Goal: Task Accomplishment & Management: Complete application form

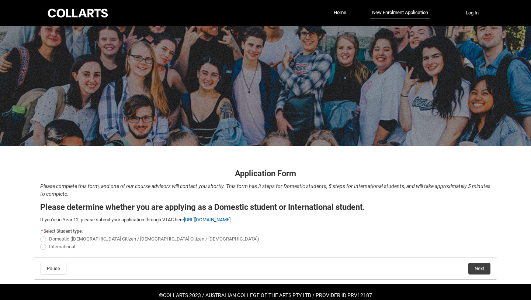
scroll to position [14, 0]
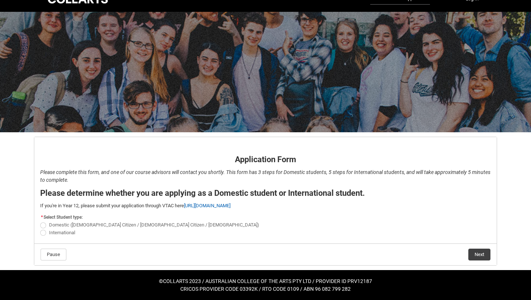
click at [43, 226] on span "REDU_Application_Form_for_Applicant flow" at bounding box center [43, 225] width 6 height 6
click at [40, 221] on input "Domestic ([DEMOGRAPHIC_DATA] Citizen / [DEMOGRAPHIC_DATA] Citizen / [DEMOGRAPHI…" at bounding box center [40, 221] width 0 height 0
radio input "true"
click at [476, 253] on button "Next" at bounding box center [480, 254] width 22 height 12
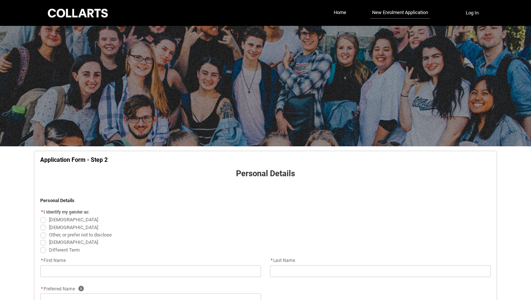
scroll to position [77, 0]
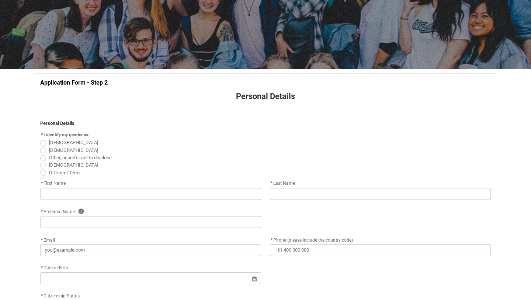
click at [43, 152] on span "REDU_Application_Form_for_Applicant flow" at bounding box center [43, 150] width 6 height 6
click at [40, 146] on input "[DEMOGRAPHIC_DATA]" at bounding box center [40, 146] width 0 height 0
radio input "true"
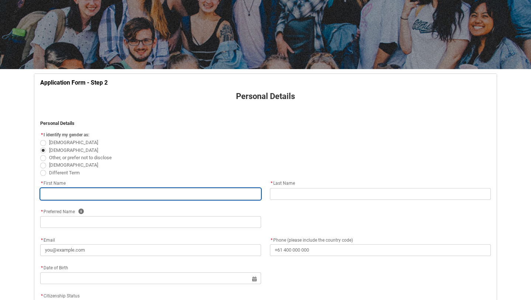
click at [78, 189] on input "REDU_Application_Form_for_Applicant flow" at bounding box center [150, 194] width 221 height 12
type lightning-primitive-input-simple "tasman"
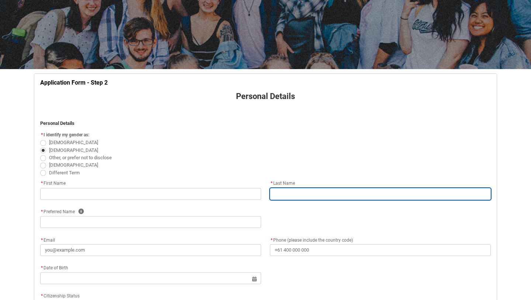
type lightning-primitive-input-simple "[PERSON_NAME]"
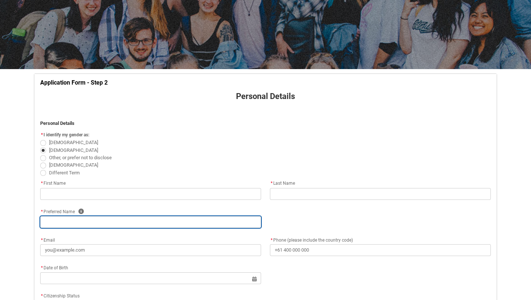
type lightning-primitive-input-simple "tasman"
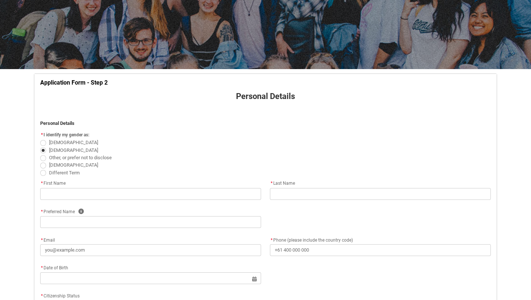
type lightning-primitive-input-simple "[EMAIL_ADDRESS][PERSON_NAME][DOMAIN_NAME]"
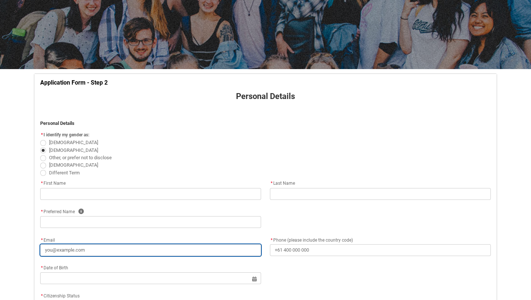
type lightning-primitive-input-simple "[PHONE_NUMBER]"
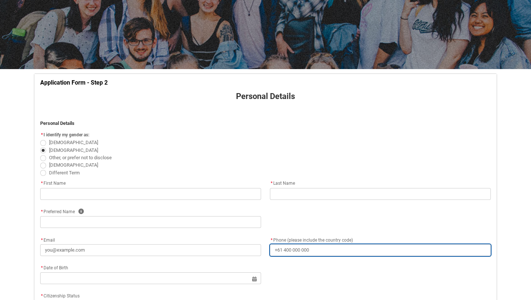
type lightning-primitive-input-simple "P.O box 403"
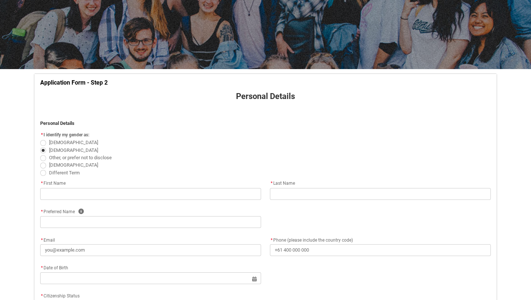
type lightning-primitive-input-simple "Mullumbimby"
type lightning-primitive-input-simple "2482"
type lightning-primitive-input-simple "[GEOGRAPHIC_DATA]"
type lightning-select "Country_Choice.1101"
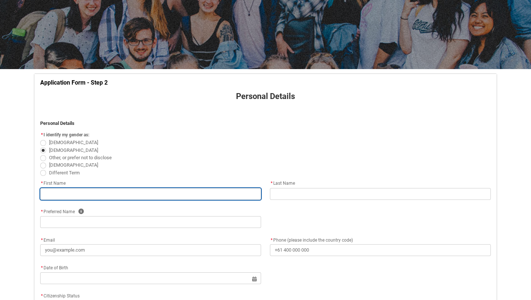
type input "tasman"
type input "[PERSON_NAME]"
type input "tasman"
type input "[EMAIL_ADDRESS][PERSON_NAME][DOMAIN_NAME]"
type input "[PHONE_NUMBER]"
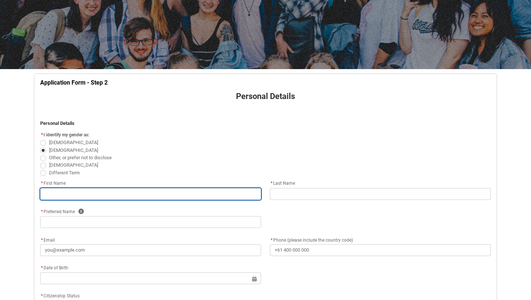
type input "P.O box 403"
type input "Mullumbimby"
type input "2482"
type input "[GEOGRAPHIC_DATA]"
select select "Country_Choice.1101"
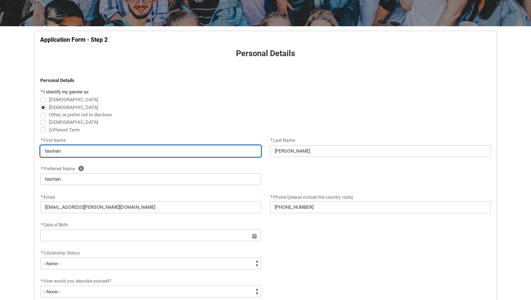
scroll to position [143, 0]
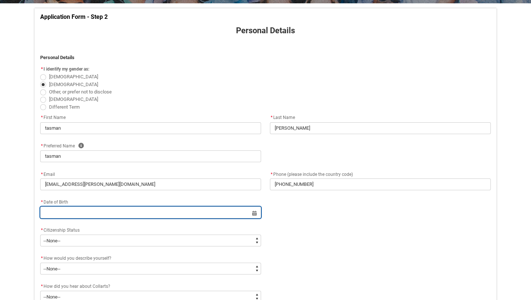
click at [100, 208] on input "REDU_Application_Form_for_Applicant flow" at bounding box center [150, 212] width 221 height 12
select select "2025"
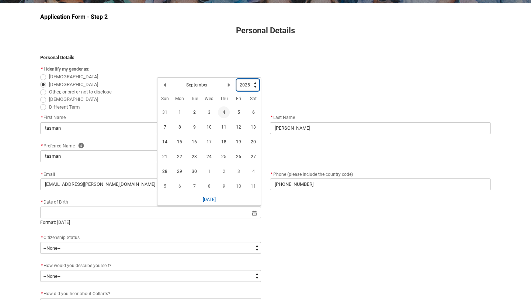
click at [247, 85] on select "1925 1926 1927 1928 1929 1930 1931 1932 1933 1934 1935 1936 1937 1938 1939 1940…" at bounding box center [248, 85] width 23 height 12
type lightning-select "2003"
select select "2003"
click at [230, 85] on lightning-primitive-icon "Date picker: September" at bounding box center [229, 86] width 5 height 5
click at [230, 85] on lightning-primitive-icon "Date picker: October" at bounding box center [229, 86] width 5 height 5
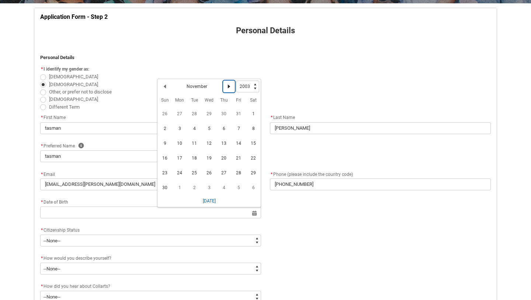
click at [230, 85] on lightning-primitive-icon "Date picker: November" at bounding box center [229, 86] width 5 height 5
click at [250, 113] on span "6" at bounding box center [254, 114] width 12 height 12
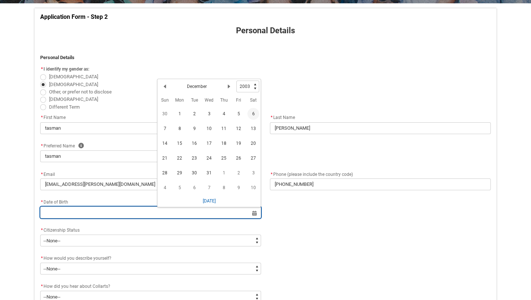
type lightning-datepicker "[DATE]"
type lightning-input "[DATE]"
type input "[DATE]"
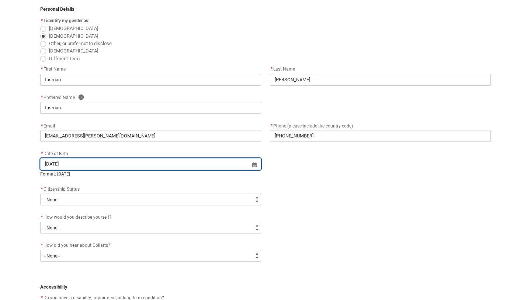
scroll to position [192, 0]
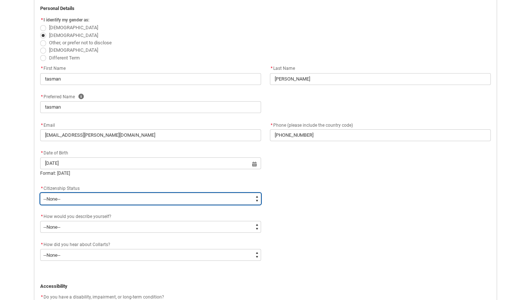
click at [148, 198] on select "--None-- [DEMOGRAPHIC_DATA] Humanitarian Visa [DEMOGRAPHIC_DATA] citizen Other …" at bounding box center [150, 199] width 221 height 12
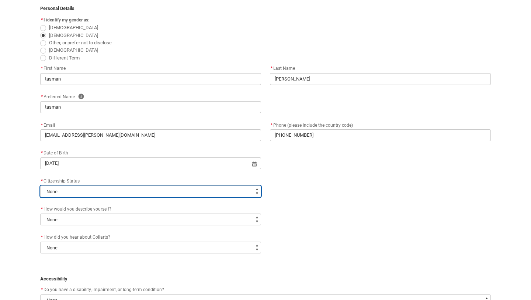
type lightning-select "Citizenship.1"
select select "Citizenship.1"
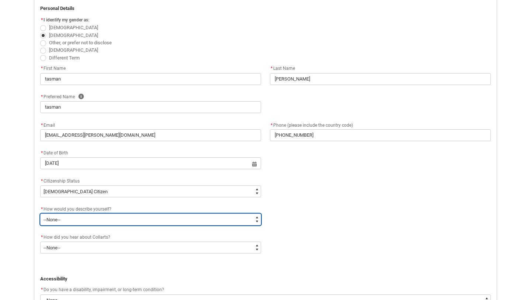
click at [141, 218] on select "--None-- I'm currently in Year 12 and planning what I'll do after school I've c…" at bounding box center [150, 219] width 221 height 12
type lightning-select "HSLC_Domestic_b"
select select "HSLC_Domestic_b"
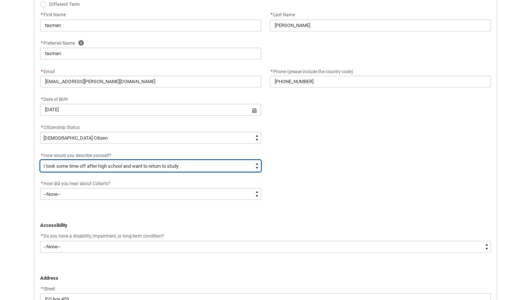
scroll to position [246, 0]
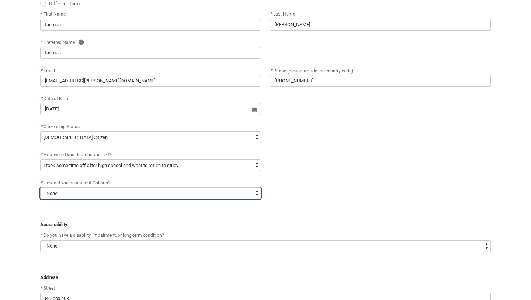
click at [147, 195] on select "--None-- Advertising - Facebook Advertising - Google Advertising - Instagram Ad…" at bounding box center [150, 193] width 221 height 12
type lightning-select "Heard_About_Collarts_Picklist.Word of mouth"
select select "Heard_About_Collarts_Picklist.Word of mouth"
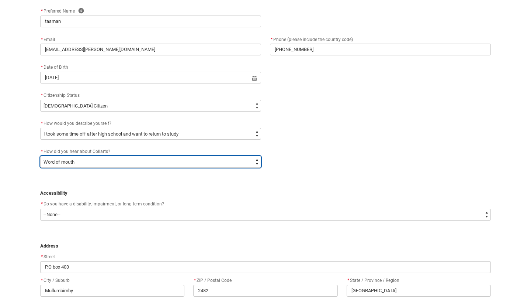
scroll to position [276, 0]
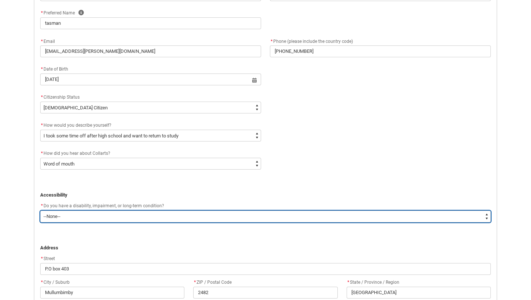
click at [148, 214] on select "--None-- Yes No" at bounding box center [265, 216] width 451 height 12
type lightning-select "No_TextChoice"
select select "No_TextChoice"
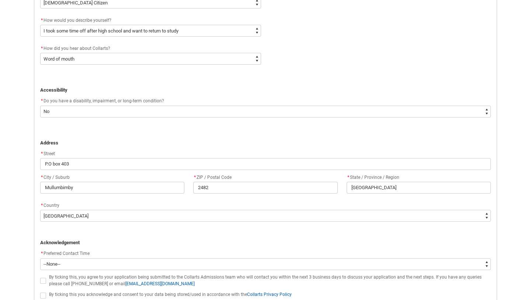
click at [138, 171] on flowruntime-screen-field "* [STREET_ADDRESS]" at bounding box center [266, 161] width 460 height 24
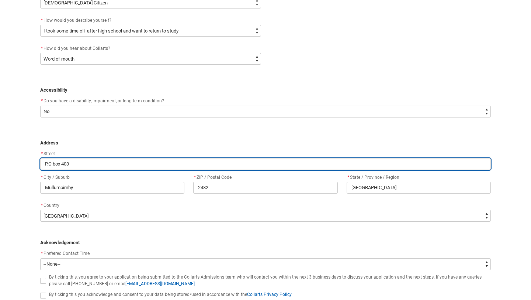
click at [141, 165] on input "P.O box 403" at bounding box center [265, 164] width 451 height 12
type lightning-primitive-input-simple "4"
type input "4"
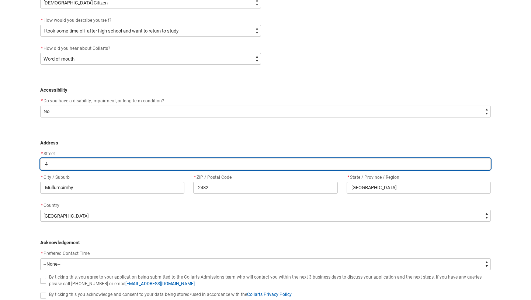
type lightning-primitive-input-simple "44"
type input "44"
type lightning-primitive-input-simple "444"
type input "444"
type lightning-primitive-input-simple "44"
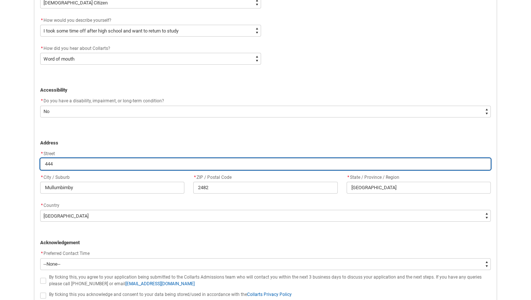
type input "44"
type lightning-primitive-input-simple "44"
type input "44"
type lightning-primitive-input-simple "44 B"
type input "44 B"
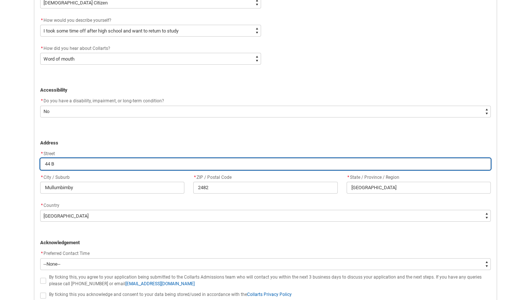
type lightning-primitive-input-simple "44 Be"
type input "44 Be"
type lightning-primitive-input-simple "44 Ben"
type input "44 Ben"
type lightning-primitive-input-simple "44 Benl"
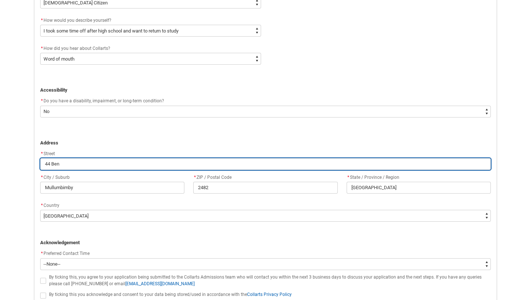
type input "44 Benl"
type lightning-primitive-input-simple "44 Benlr"
type input "44 Benlr"
type lightning-primitive-input-simple "44 Benlro"
type input "44 Benlro"
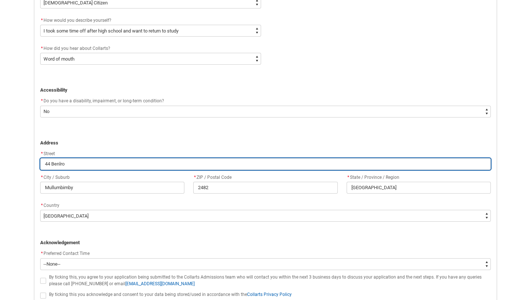
type lightning-primitive-input-simple "44 Benlroo"
type input "44 Benlroo"
type lightning-primitive-input-simple "44 Benlroo"
type input "44 Benlroo"
type lightning-primitive-input-simple "44 Benlroo"
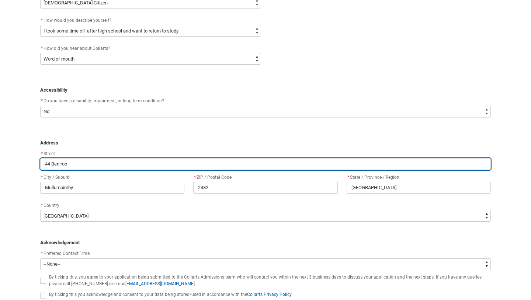
type input "44 Benlroo"
type lightning-primitive-input-simple "44 Benlro"
type input "44 Benlro"
type lightning-primitive-input-simple "44 Benlr"
type input "44 Benlr"
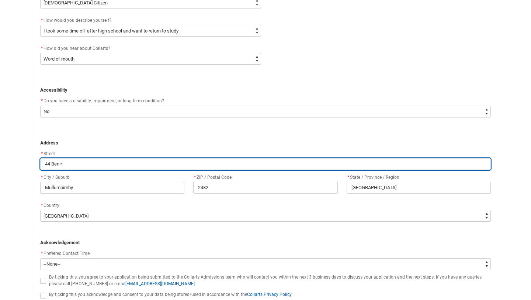
type lightning-primitive-input-simple "44 Benl"
type input "44 Benl"
type lightning-primitive-input-simple "44 Benlo"
type input "44 Benlo"
type lightning-primitive-input-simple "44 Benlor"
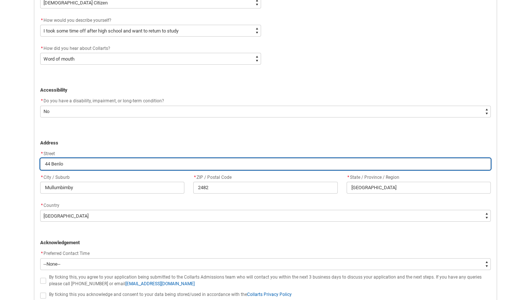
type input "44 Benlor"
type lightning-primitive-input-simple "44 Benloro"
type input "44 Benloro"
type lightning-primitive-input-simple "44 Benloro"
type input "44 Benloro"
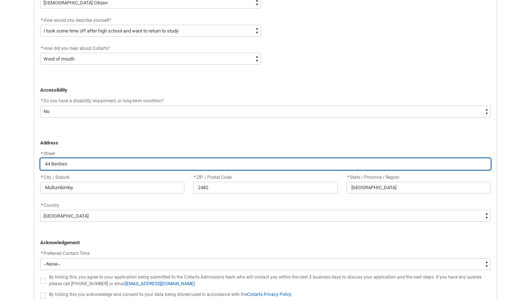
type lightning-primitive-input-simple "44 Benloro L"
type input "44 Benloro L"
type lightning-primitive-input-simple "44 Benloro Ln"
type input "44 Benloro Ln"
type lightning-primitive-input-simple "44 Benloro Ln"
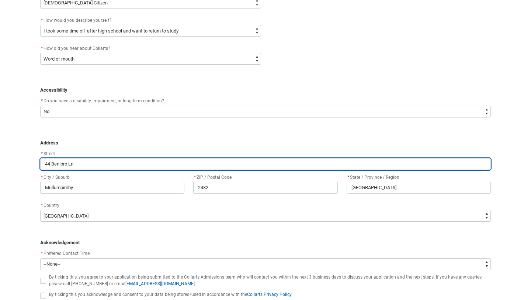
type input "44 Benloro Ln"
type lightning-primitive-input-simple "44 Benloro Ln m"
type input "44 Benloro Ln m"
type lightning-primitive-input-simple "44 Benloro Ln my"
type input "44 Benloro Ln my"
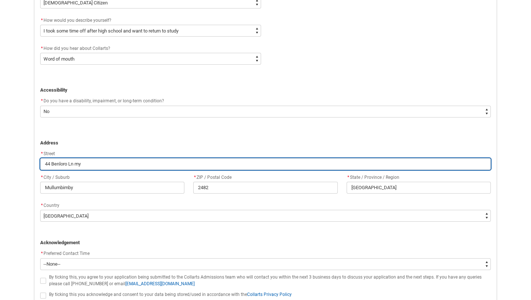
type lightning-primitive-input-simple "44 Benloro Ln myo"
type input "44 Benloro Ln myo"
type lightning-primitive-input-simple "44 Benloro Ln myoc"
type input "44 Benloro Ln myoc"
type lightning-primitive-input-simple "44 Benloro Ln myocu"
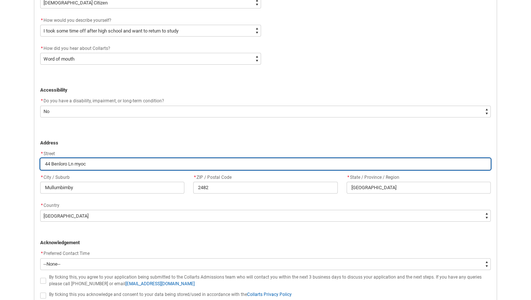
type input "44 Benloro Ln myocu"
type lightning-primitive-input-simple "44 Benloro Ln myocum"
type input "44 Benloro Ln myocum"
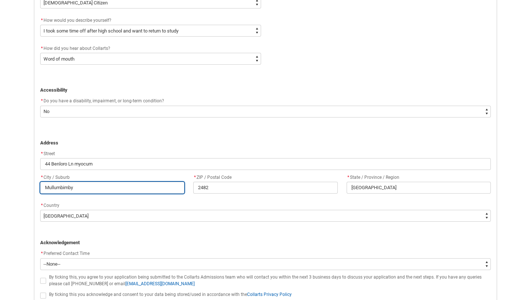
click at [96, 188] on input "Mullumbimby" at bounding box center [112, 188] width 144 height 12
type lightning-primitive-input-simple "M"
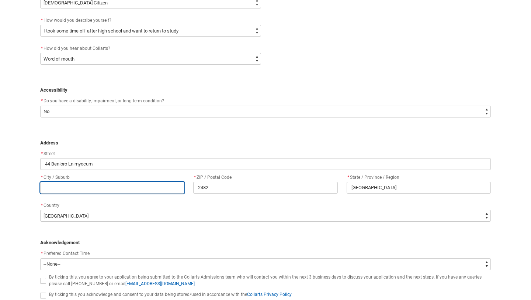
type input "M"
type lightning-primitive-input-simple "My"
type input "My"
type lightning-primitive-input-simple "Myo"
type input "Myo"
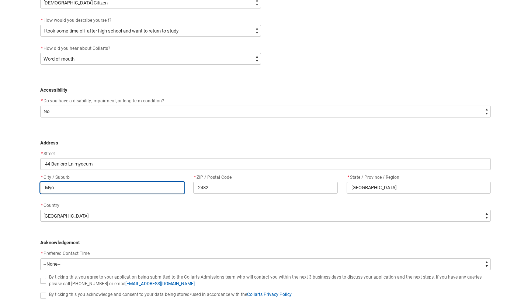
type lightning-primitive-input-simple "Myoc"
type input "Myoc"
type lightning-primitive-input-simple "Myocu"
type input "Myocu"
type lightning-primitive-input-simple "Myocum"
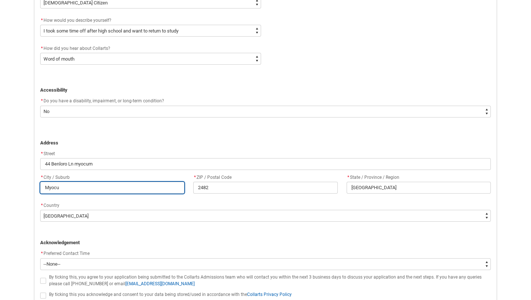
type input "Myocum"
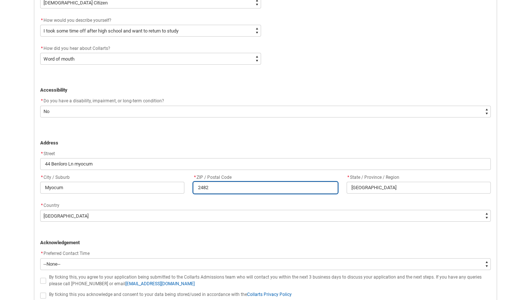
click at [230, 188] on input "2482" at bounding box center [265, 188] width 144 height 12
type lightning-primitive-input-simple "248"
type input "248"
type lightning-primitive-input-simple "2481"
type input "2481"
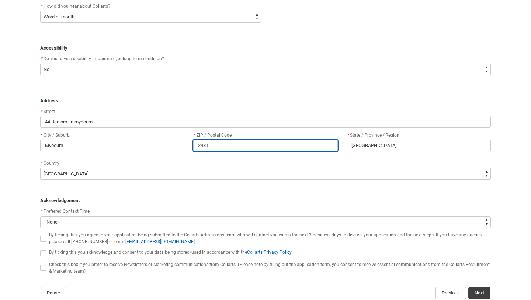
scroll to position [461, 0]
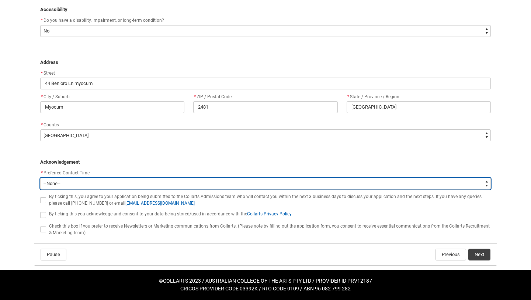
click at [76, 181] on select "--None-- Morning (9:00AM-12:00PM) Afternoon (12:00PM-5:00PM)" at bounding box center [265, 184] width 451 height 12
type lightning-select "P_Contact_Time_Morning"
select select "P_Contact_Time_Morning"
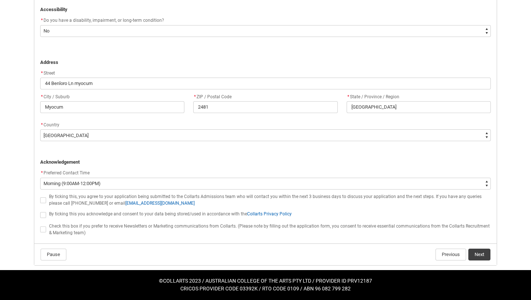
click at [44, 202] on span "REDU_Application_Form_for_Applicant flow" at bounding box center [43, 200] width 6 height 6
click at [40, 196] on input "REDU_Application_Form_for_Applicant flow" at bounding box center [40, 196] width 0 height 0
type lightning-input "true"
checkbox input "true"
click at [44, 216] on span "REDU_Application_Form_for_Applicant flow" at bounding box center [43, 215] width 6 height 6
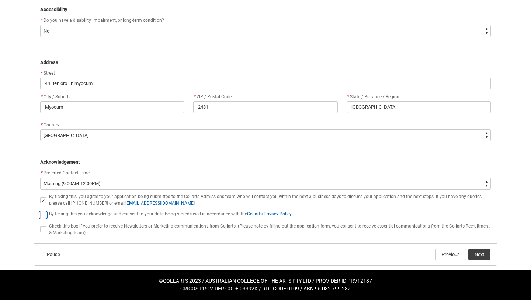
click at [40, 211] on input "REDU_Application_Form_for_Applicant flow" at bounding box center [40, 210] width 0 height 0
type lightning-input "true"
checkbox input "true"
click at [40, 231] on span "REDU_Application_Form_for_Applicant flow" at bounding box center [43, 229] width 6 height 6
click at [40, 226] on input "REDU_Application_Form_for_Applicant flow" at bounding box center [40, 225] width 0 height 0
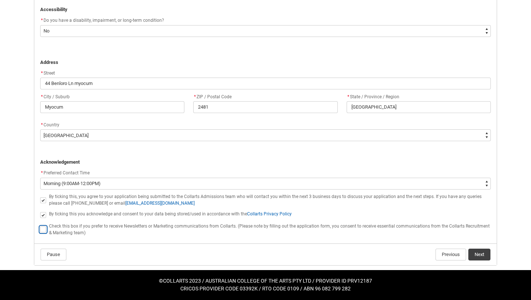
type lightning-input "true"
checkbox input "true"
click at [484, 257] on button "Next" at bounding box center [480, 254] width 22 height 12
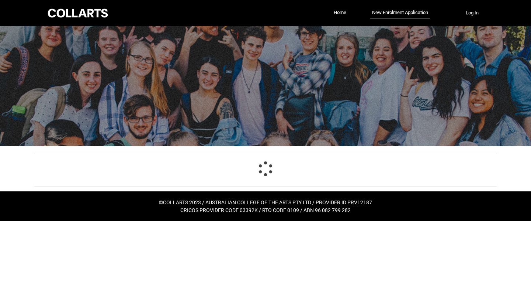
scroll to position [77, 0]
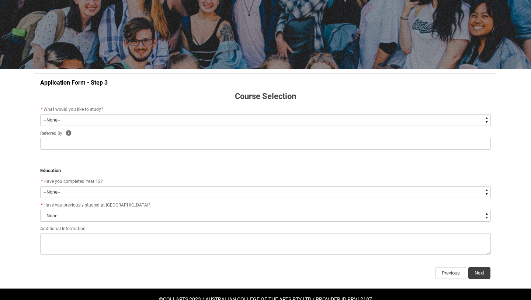
click at [285, 118] on select "--None-- Diploma Bachelor Post Graduate" at bounding box center [265, 120] width 451 height 12
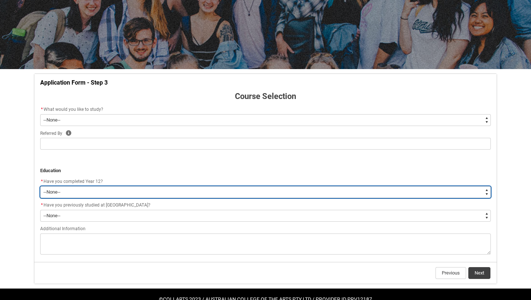
click at [139, 188] on select "--None-- Yes No Other" at bounding box center [265, 192] width 451 height 12
type lightning-select "Year_12_Completition.Yes"
select select "Year_12_Completition.Yes"
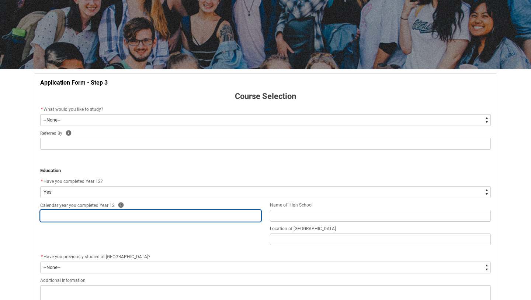
click at [131, 219] on input "REDU_Application_Form_for_Applicant flow" at bounding box center [150, 216] width 221 height 12
type lightning-primitive-input-simple "2"
type input "2"
type lightning-primitive-input-simple "20"
type input "20"
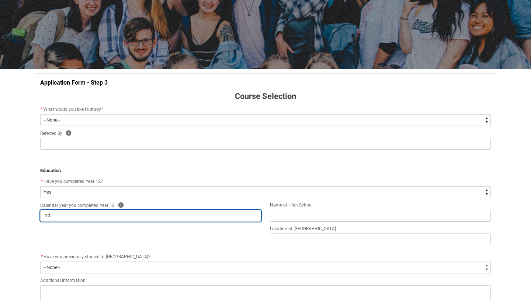
type lightning-primitive-input-simple "202"
type input "202"
type lightning-primitive-input-simple "2021"
type input "2021"
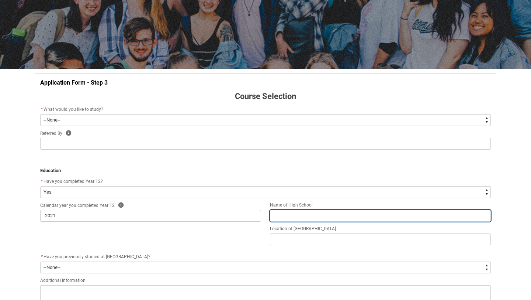
click at [288, 210] on input "REDU_Application_Form_for_Applicant flow" at bounding box center [380, 216] width 221 height 12
type lightning-primitive-input-simple "s"
type input "s"
type lightning-primitive-input-simple "sh"
type input "sh"
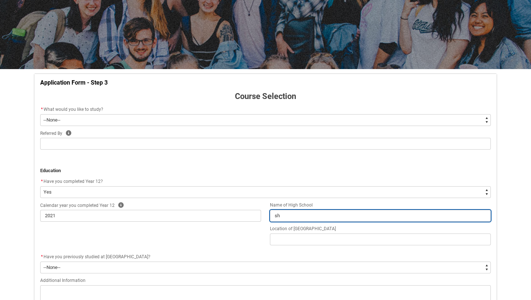
type lightning-primitive-input-simple "she"
type input "she"
type lightning-primitive-input-simple "[PERSON_NAME]"
type input "[PERSON_NAME]"
type lightning-primitive-input-simple "shear"
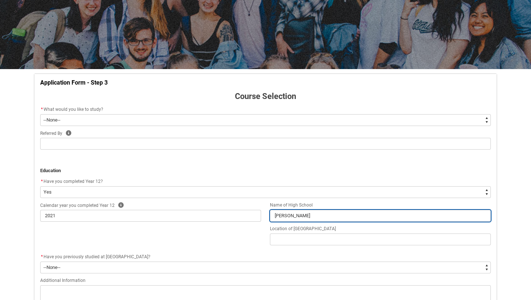
type input "shear"
type lightning-primitive-input-simple "shearw"
type input "shearw"
type lightning-primitive-input-simple "shearwa"
type input "shearwa"
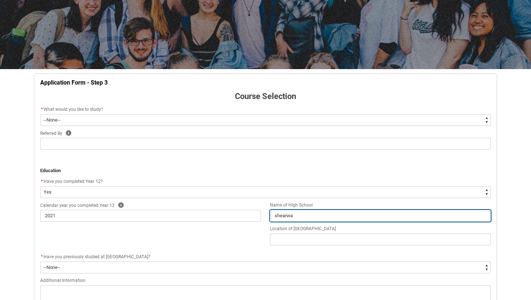
type lightning-primitive-input-simple "shearwat"
type input "shearwat"
type lightning-primitive-input-simple "shearwate"
type input "shearwate"
type lightning-primitive-input-simple "shearwater"
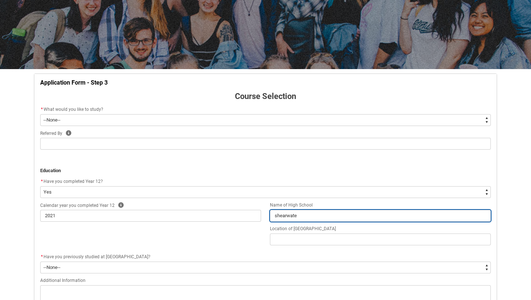
type input "shearwater"
type lightning-primitive-input-simple "shearwater"
type input "shearwater"
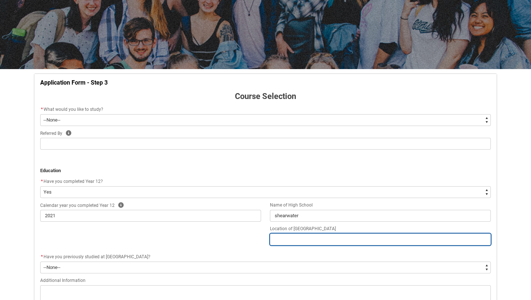
click at [314, 237] on input "REDU_Application_Form_for_Applicant flow" at bounding box center [380, 239] width 221 height 12
type lightning-primitive-input-simple "M"
type input "M"
type lightning-primitive-input-simple "Mu"
type input "Mu"
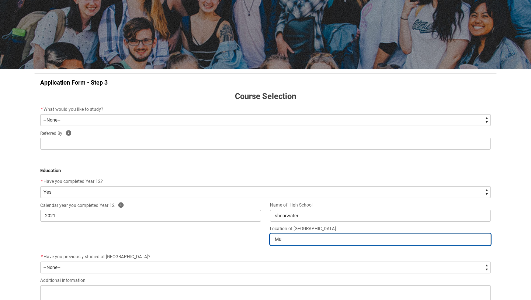
type lightning-primitive-input-simple "Mul"
type input "Mul"
type lightning-primitive-input-simple "[PERSON_NAME]"
type input "[PERSON_NAME]"
type lightning-primitive-input-simple "Mullu"
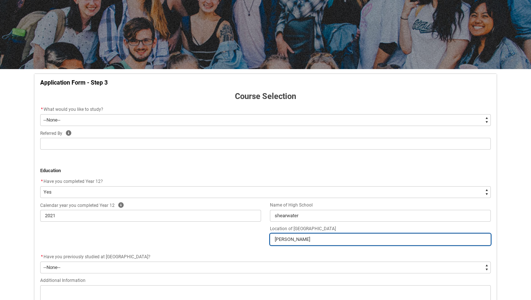
type input "Mullu"
type lightning-primitive-input-simple "Mullum"
type input "Mullum"
type lightning-primitive-input-simple "Mullumb"
type input "Mullumb"
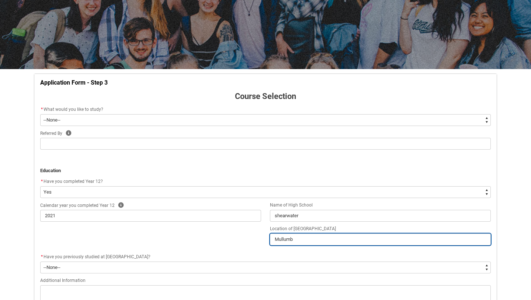
type lightning-primitive-input-simple "Mullumbi"
type input "Mullumbi"
type lightning-primitive-input-simple "Mullumbim"
type input "Mullumbim"
type lightning-primitive-input-simple "Mullumbimb"
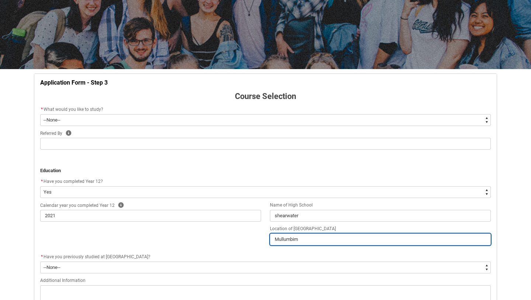
type input "Mullumbimb"
type lightning-primitive-input-simple "Mullumbimby"
type input "Mullumbimby"
type lightning-primitive-input-simple "Mullumbimby"
type input "Mullumbimby"
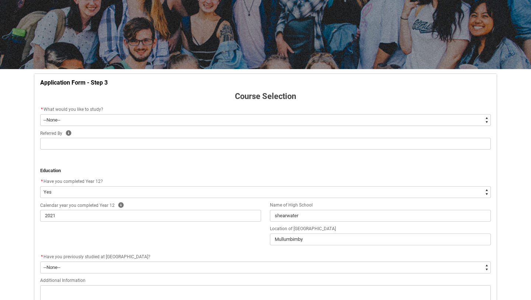
click at [210, 129] on div "Referred By Help" at bounding box center [265, 133] width 451 height 9
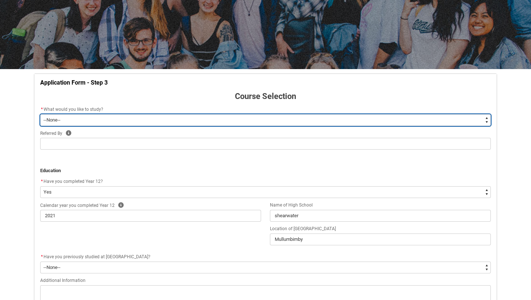
click at [210, 125] on select "--None-- Diploma Bachelor Post Graduate" at bounding box center [265, 120] width 451 height 12
click at [104, 117] on select "--None-- Diploma Bachelor Post Graduate" at bounding box center [265, 120] width 451 height 12
type lightning-select "WhichDegree_Bachelor"
select select "WhichDegree_Bachelor"
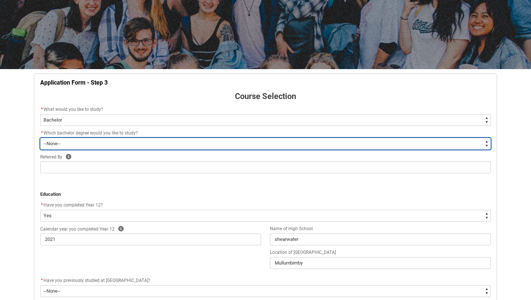
click at [126, 143] on select "--None-- Bachelor of 2D Animation Bachelor of Applied Business (Entertainment M…" at bounding box center [265, 144] width 451 height 12
type lightning-select "ProgramChoice_Degree.001I7000002yBVAIA2"
select select "ProgramChoice_Degree.001I7000002yBVAIA2"
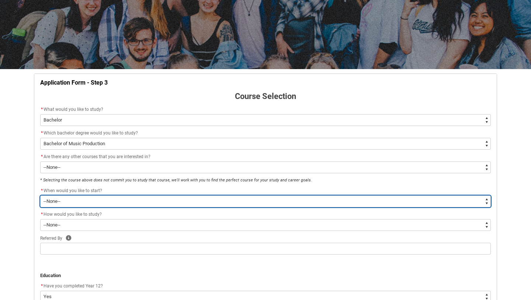
click at [130, 204] on select "--None-- Trimester 1 2026, starting [DATE] Trimester 3 2025, starting [DATE]" at bounding box center [265, 201] width 451 height 12
type lightning-select "Starting_Term.a0pI70000004aTdIAI"
select select "Starting_Term.a0pI70000004aTdIAI"
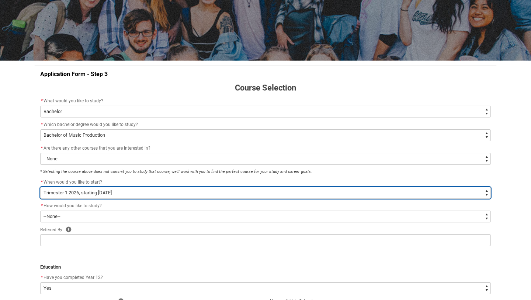
scroll to position [92, 0]
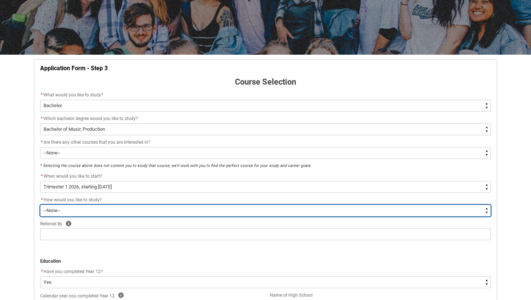
click at [122, 207] on select "--None-- On-campus Online" at bounding box center [265, 210] width 451 height 12
type lightning-select "WhichStudyMethod_OnCampus"
select select "WhichStudyMethod_OnCampus"
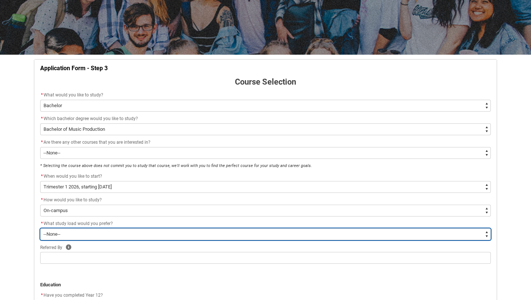
click at [114, 232] on select "--None-- Full-time Part-time" at bounding box center [265, 234] width 451 height 12
type lightning-select "WhichStudyLoad_FullTime"
select select "WhichStudyLoad_FullTime"
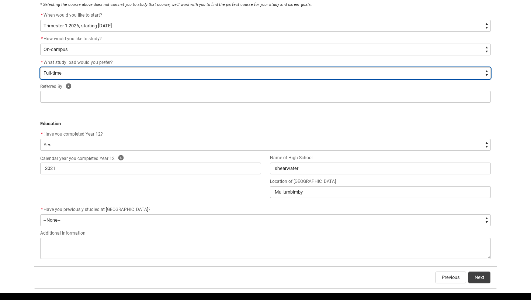
scroll to position [252, 0]
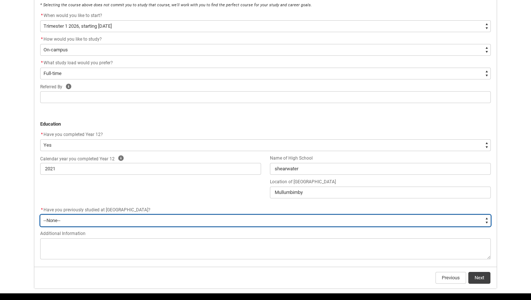
click at [120, 225] on select "--None-- Yes No" at bounding box center [265, 220] width 451 height 12
type lightning-select "[URL][DOMAIN_NAME]"
select select "[URL][DOMAIN_NAME]"
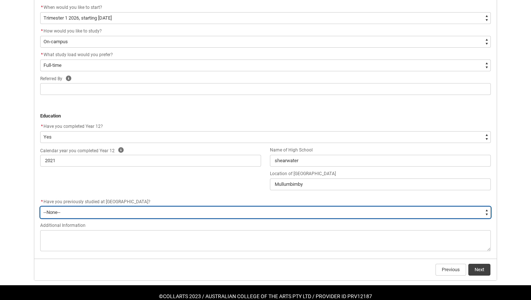
scroll to position [275, 0]
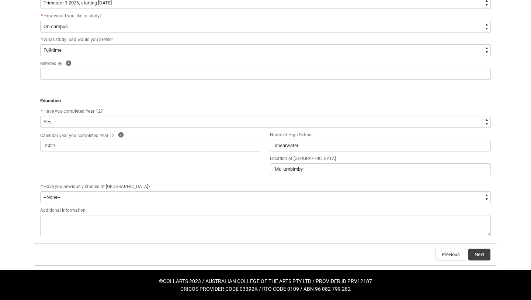
click at [475, 247] on flowruntime-navigation-bar "Previous Next" at bounding box center [265, 254] width 463 height 22
click at [474, 252] on button "Next" at bounding box center [480, 254] width 22 height 12
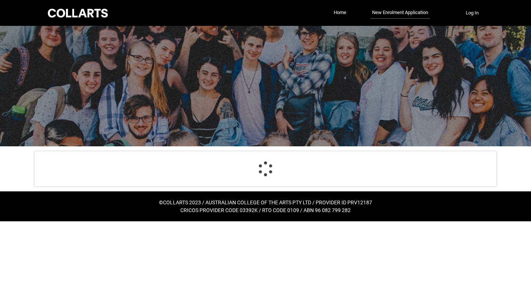
select select "WhichDegree_Bachelor"
select select "ProgramChoice_Degree.001I7000002yBVAIA2"
select select "Starting_Term.a0pI70000004aTdIAI"
select select "WhichStudyMethod_OnCampus"
select select "WhichStudyLoad_FullTime"
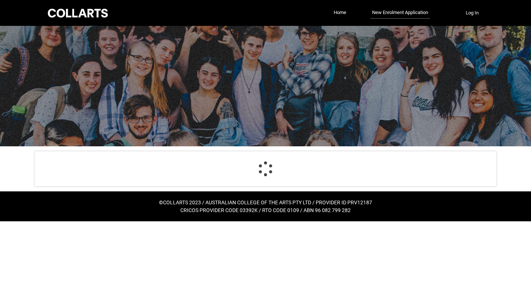
select select "Year_12_Completition.Yes"
select select "[URL][DOMAIN_NAME]"
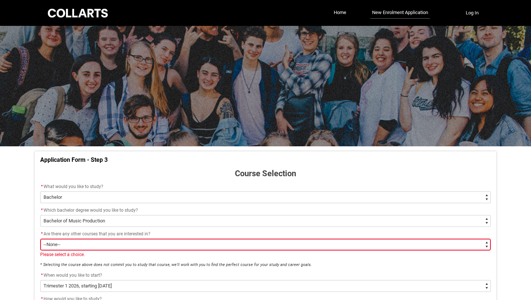
scroll to position [77, 0]
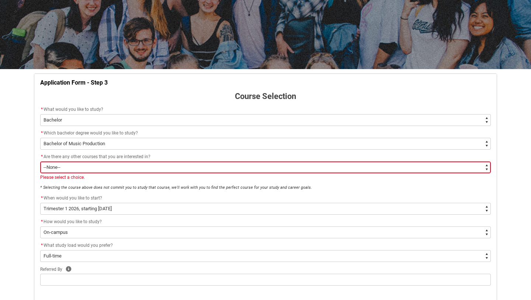
click at [250, 171] on select "--None-- Yes No" at bounding box center [265, 167] width 451 height 12
type lightning-select "No_TextChoice"
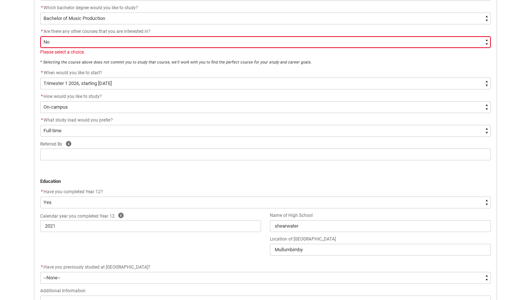
scroll to position [283, 0]
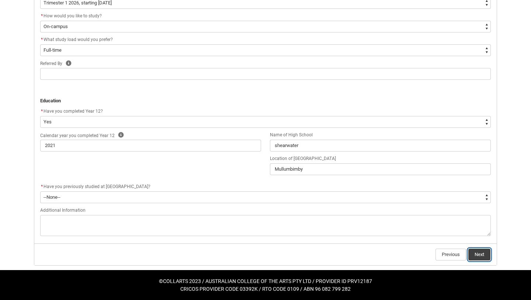
click at [478, 255] on button "Next" at bounding box center [480, 254] width 22 height 12
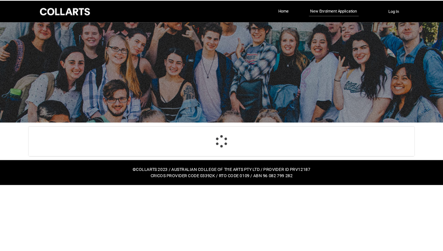
scroll to position [0, 0]
